Goal: Information Seeking & Learning: Learn about a topic

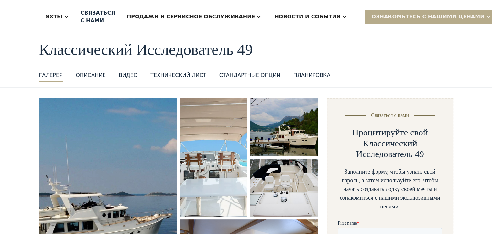
scroll to position [32, 0]
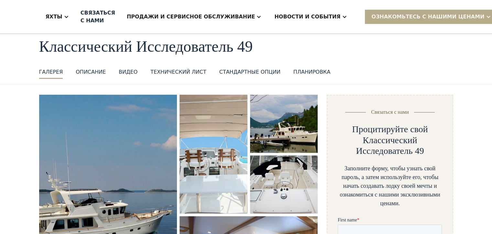
click at [182, 73] on div "Технический лист" at bounding box center [178, 72] width 56 height 8
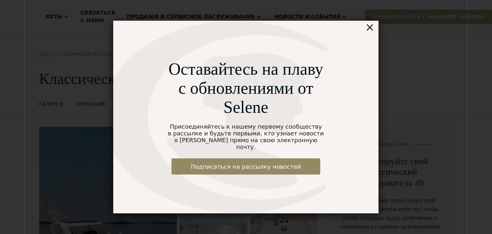
click at [369, 30] on div "×" at bounding box center [369, 27] width 9 height 13
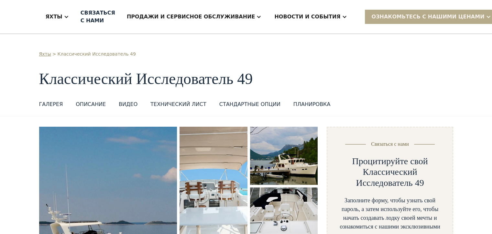
click at [228, 104] on div "стандартные опции" at bounding box center [249, 105] width 61 height 8
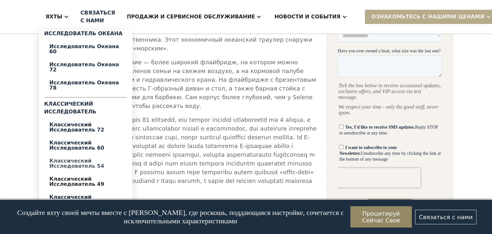
scroll to position [388, 0]
click at [79, 195] on div "Классический Исследователь 45" at bounding box center [85, 200] width 72 height 10
